Goal: Find specific page/section: Find specific page/section

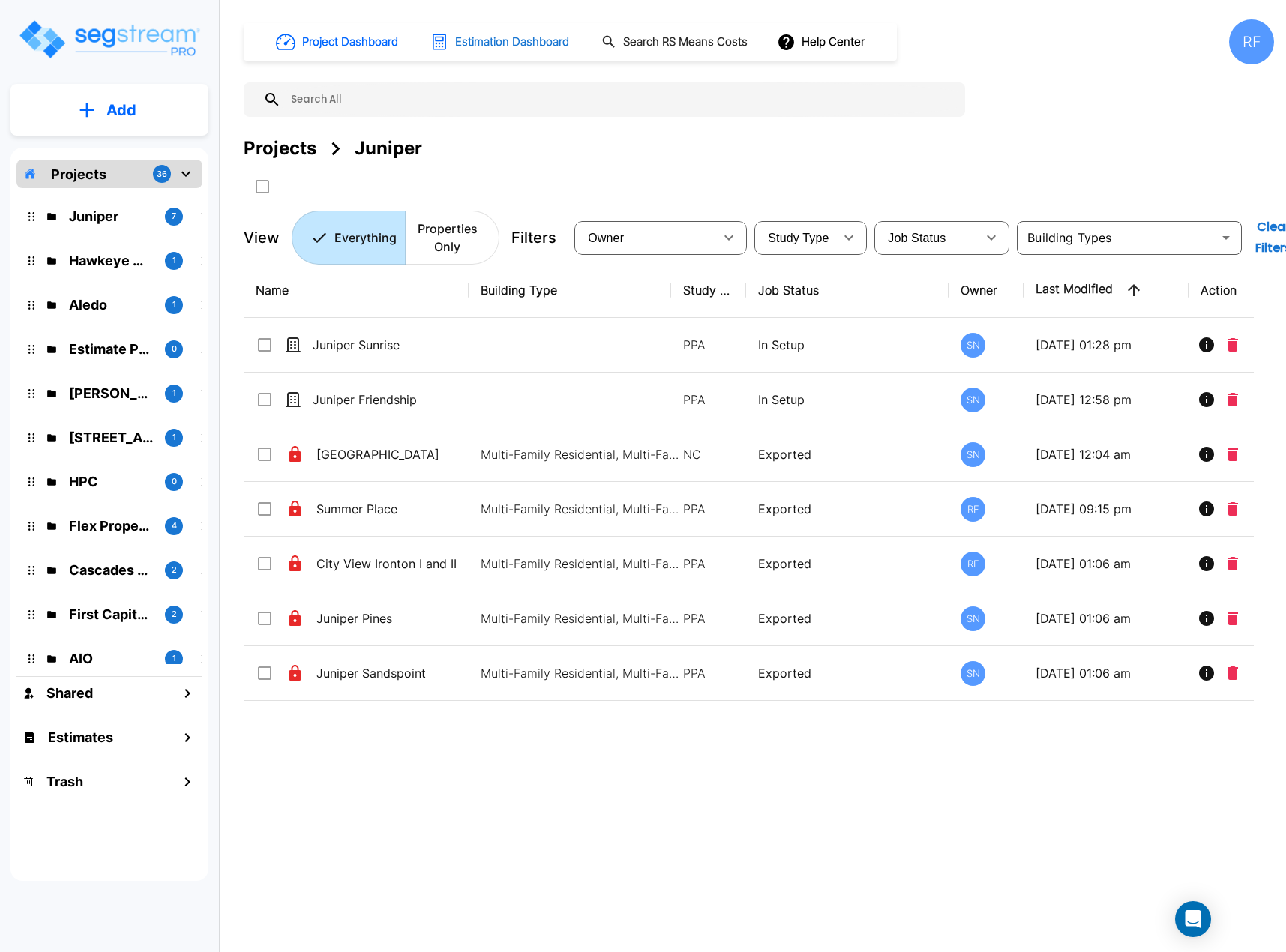
click at [500, 39] on h1 "Estimation Dashboard" at bounding box center [512, 43] width 114 height 17
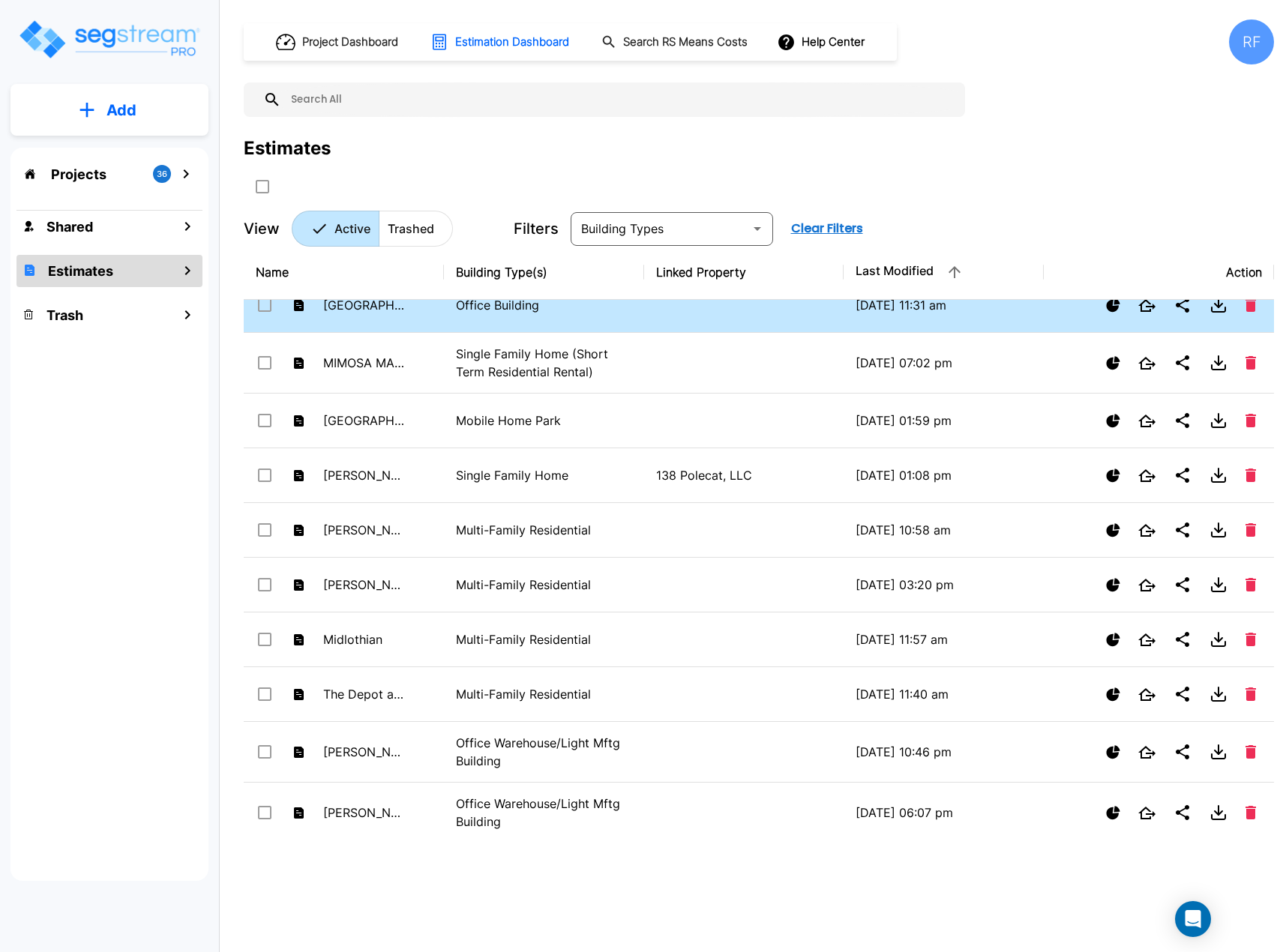
scroll to position [150, 0]
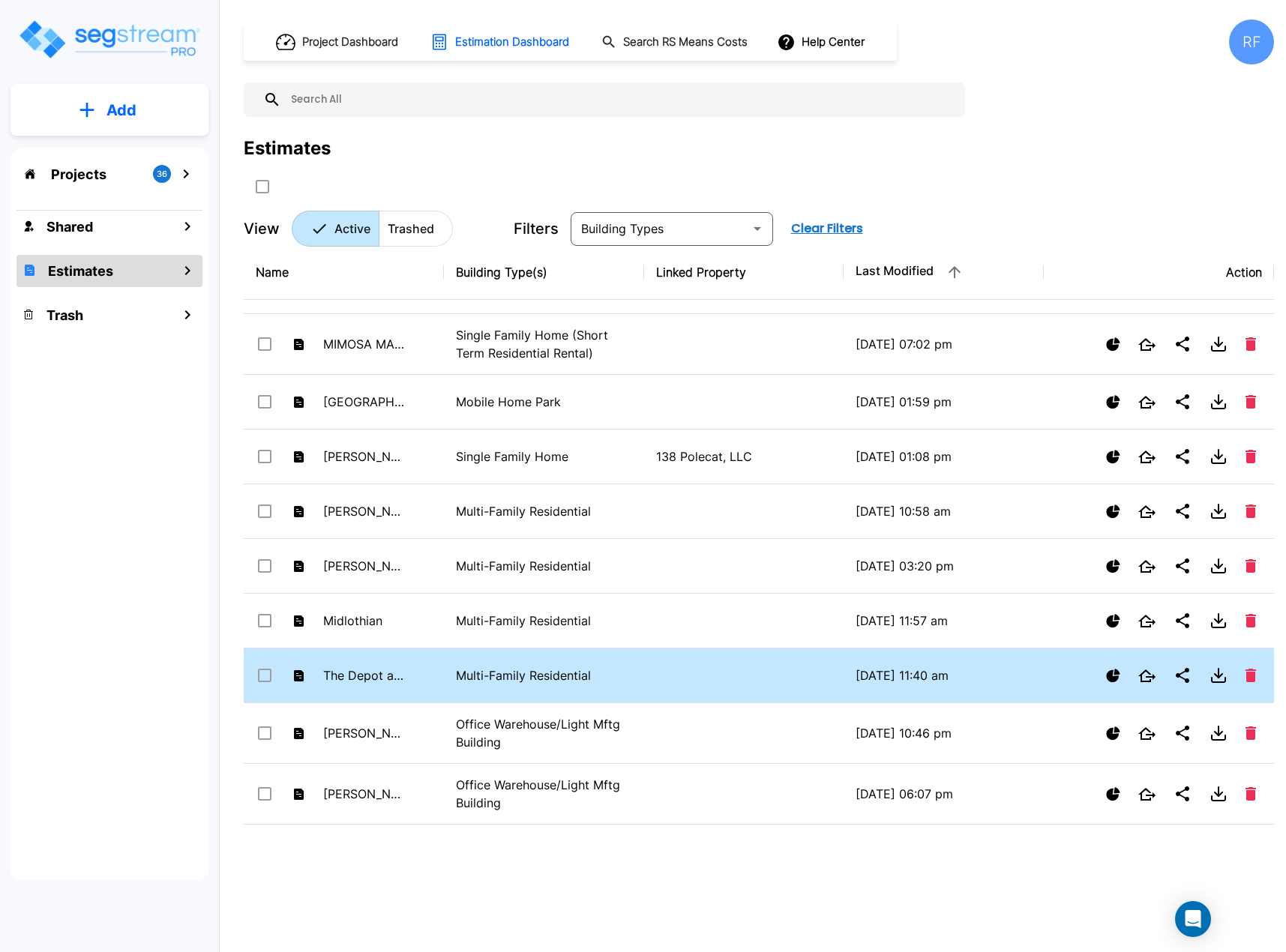
click at [475, 668] on p "Multi-Family Residential" at bounding box center [543, 675] width 176 height 18
checkbox input "false"
click at [501, 673] on p "Multi-Family Residential" at bounding box center [543, 675] width 176 height 18
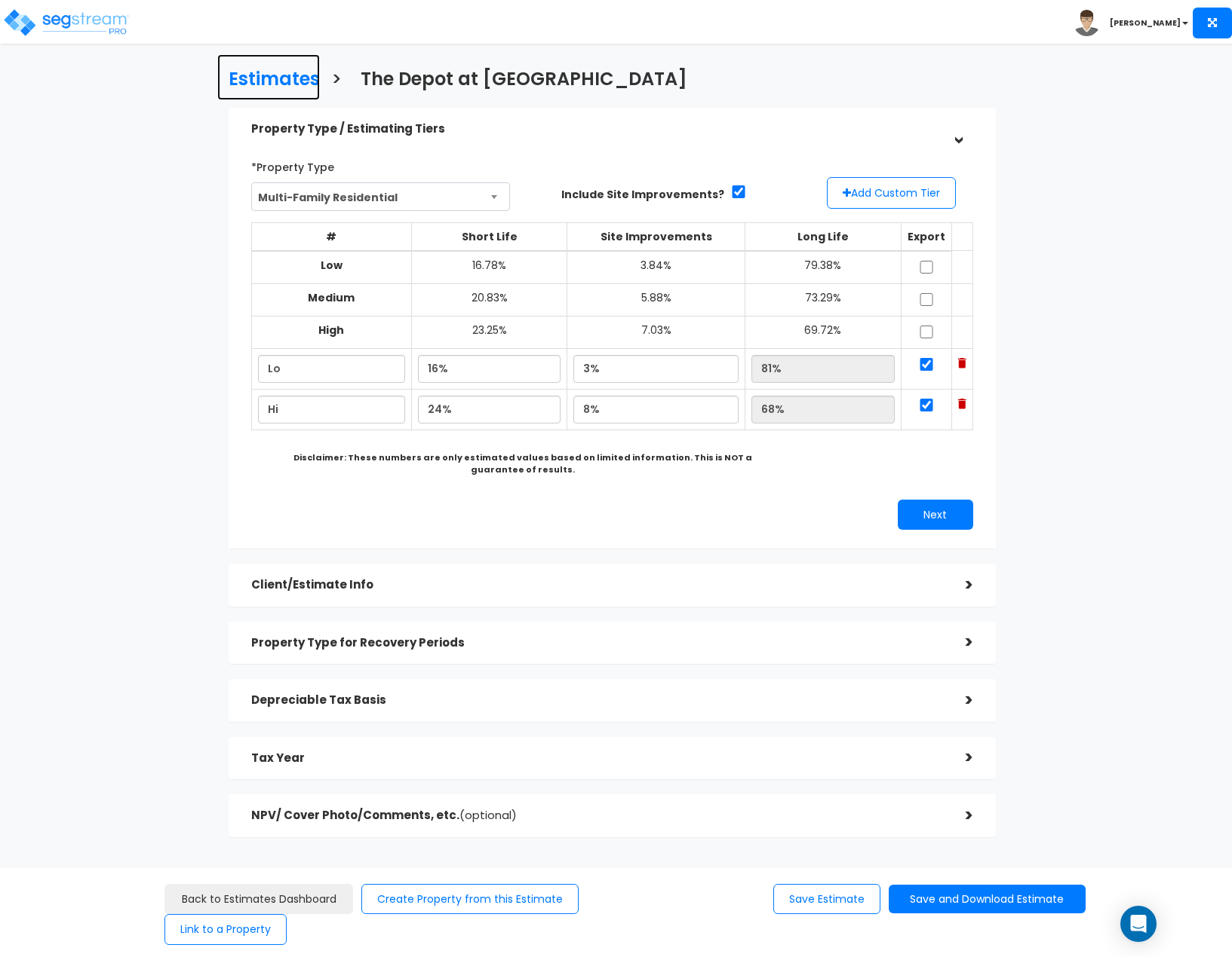
click at [273, 88] on h3 "Estimates" at bounding box center [274, 81] width 91 height 23
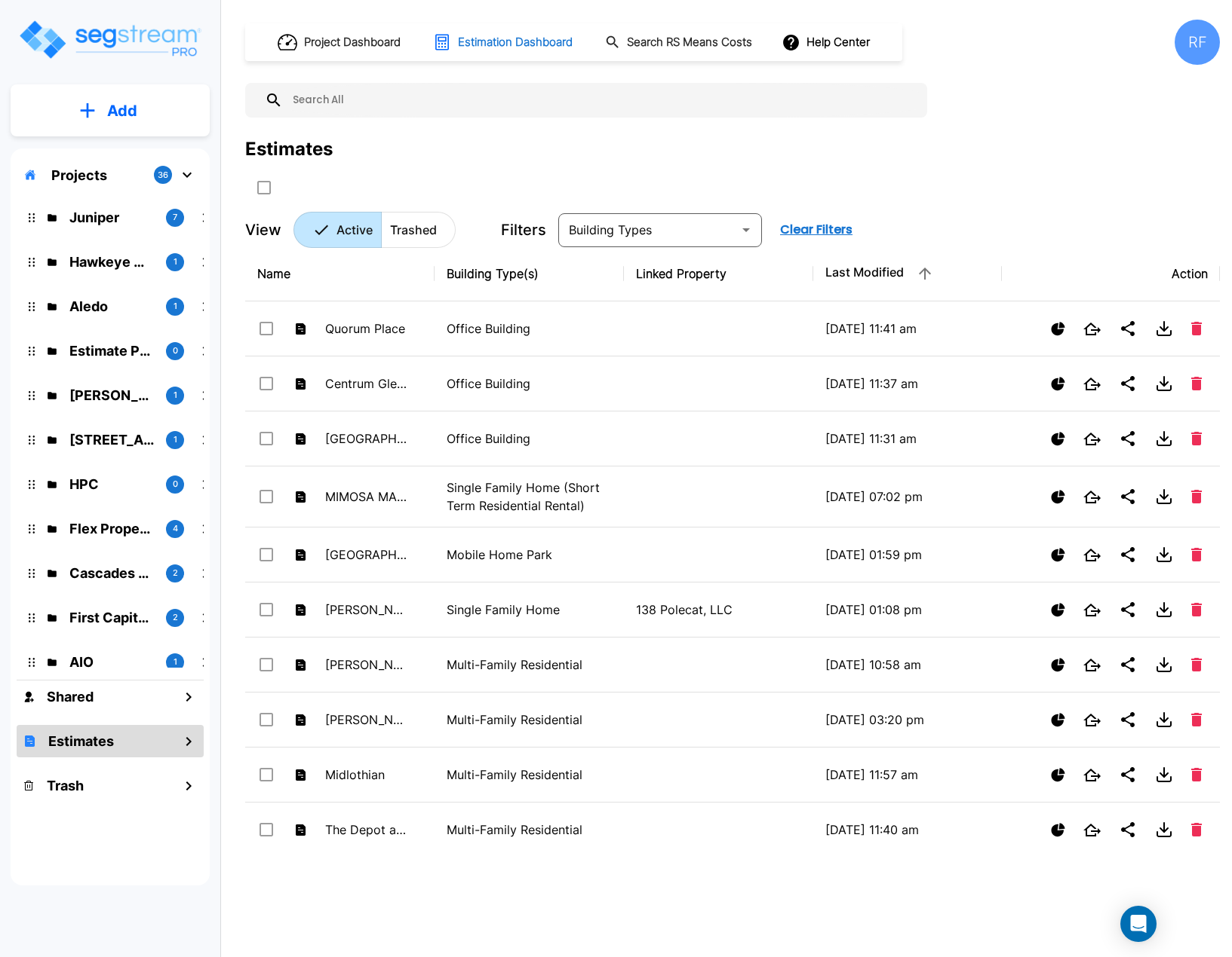
click at [472, 43] on h1 "Estimation Dashboard" at bounding box center [515, 43] width 114 height 18
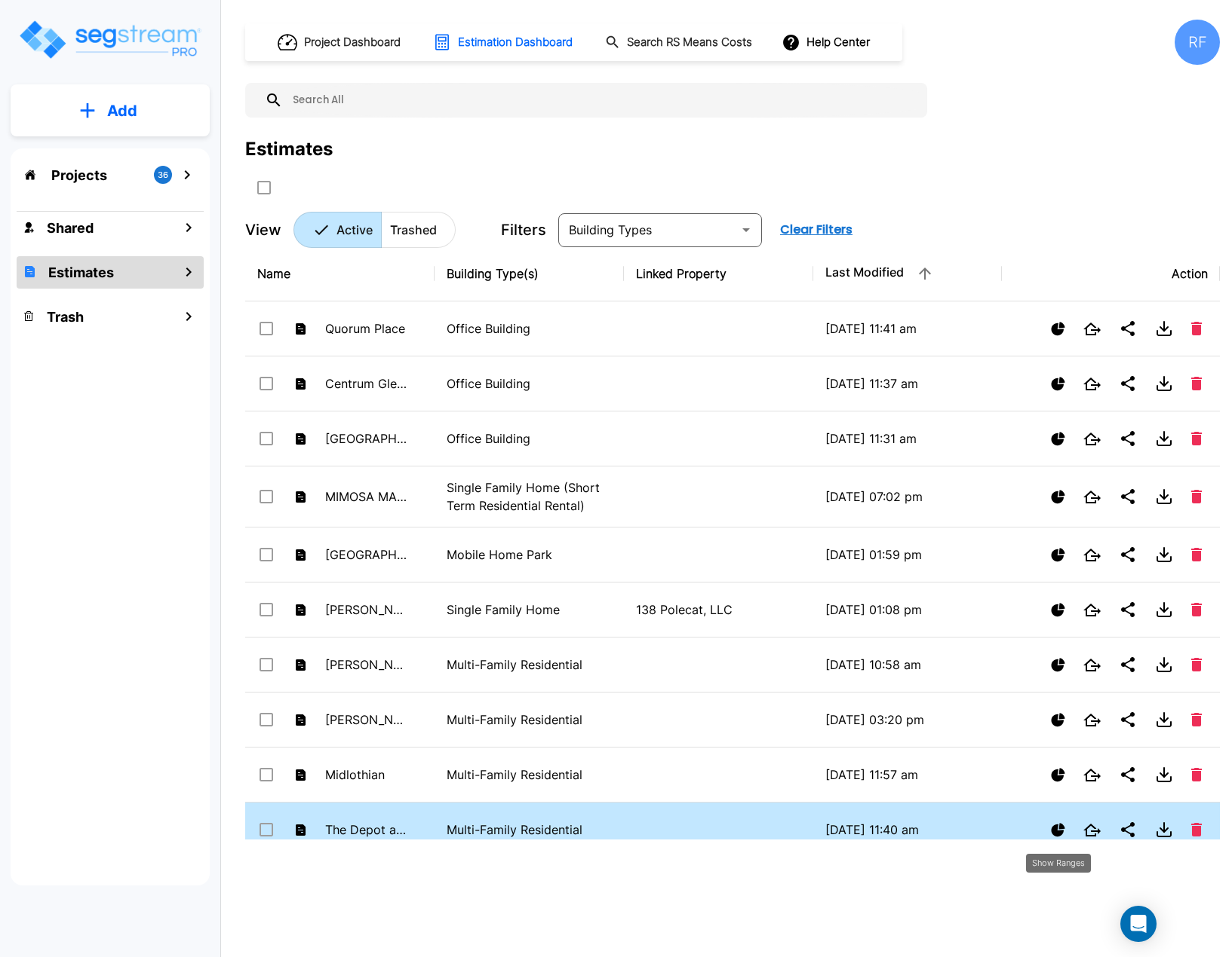
click at [1061, 827] on icon "Show Ranges" at bounding box center [1057, 830] width 14 height 14
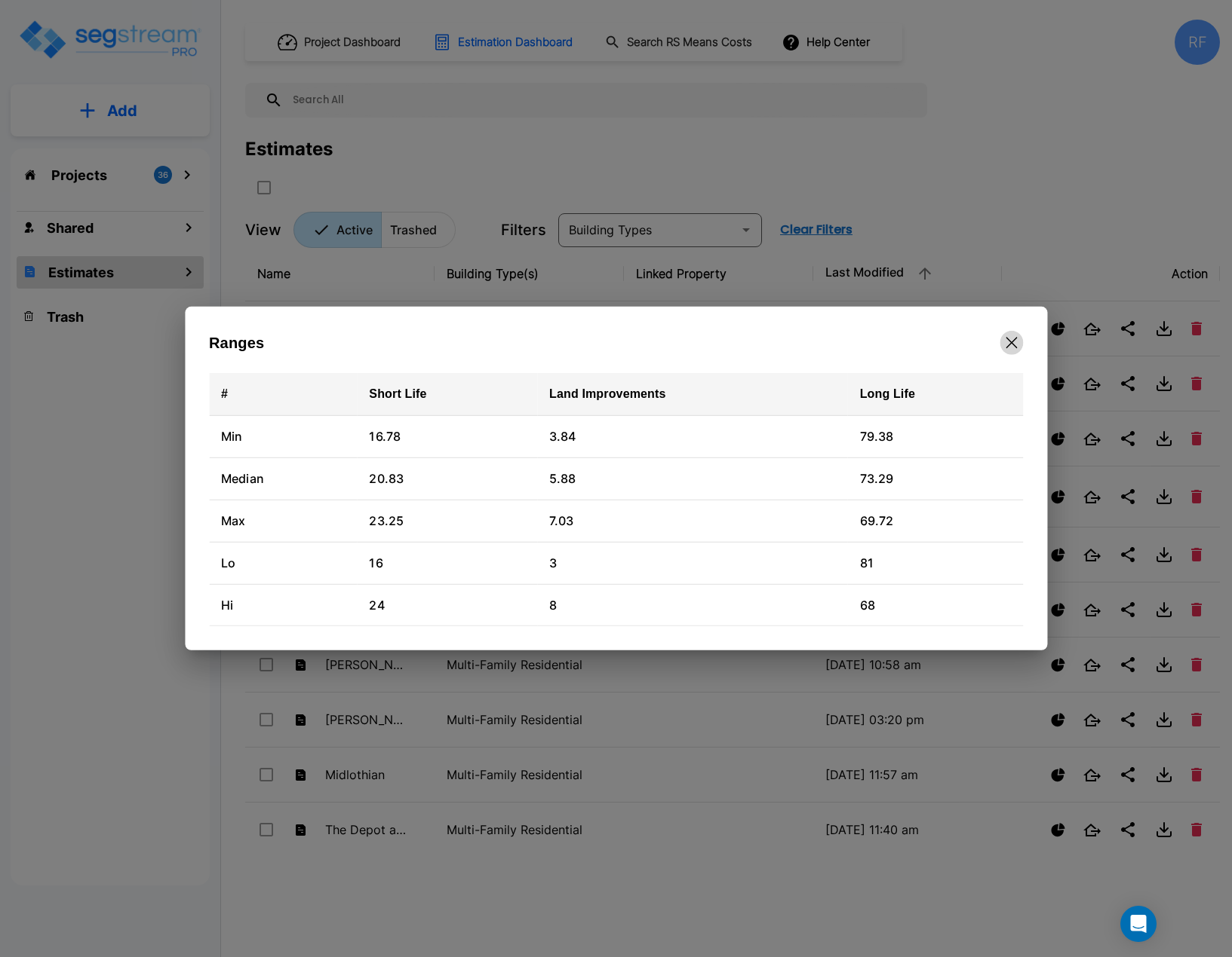
click at [1016, 341] on icon "button" at bounding box center [1011, 343] width 12 height 12
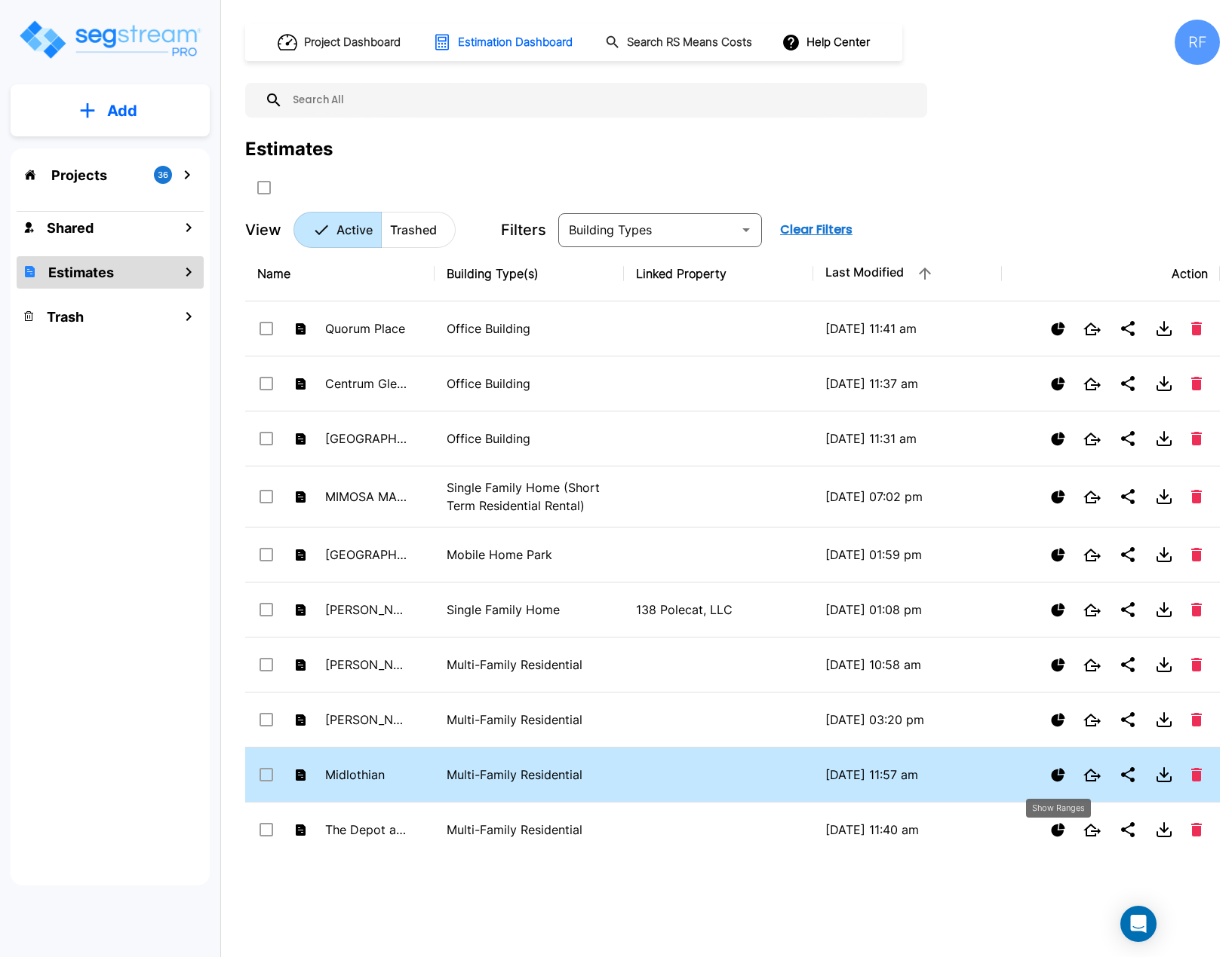
click at [1064, 779] on icon "Show Ranges" at bounding box center [1057, 775] width 15 height 15
